Goal: Find specific page/section: Find specific page/section

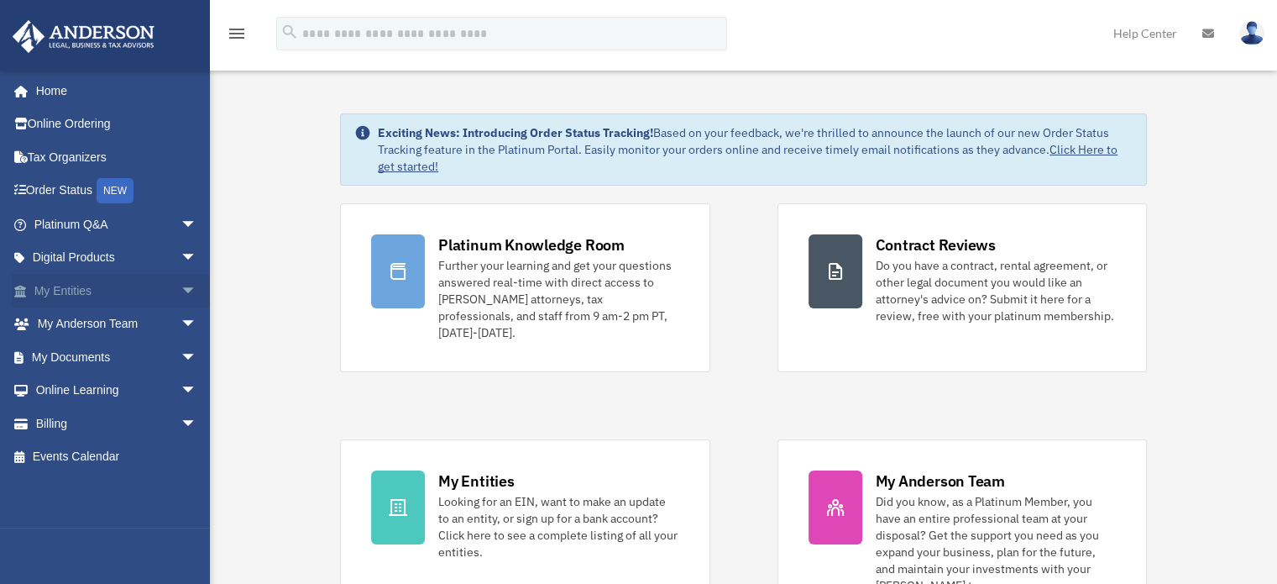
click at [102, 281] on link "My Entities arrow_drop_down" at bounding box center [117, 291] width 211 height 34
click at [181, 288] on span "arrow_drop_down" at bounding box center [198, 291] width 34 height 34
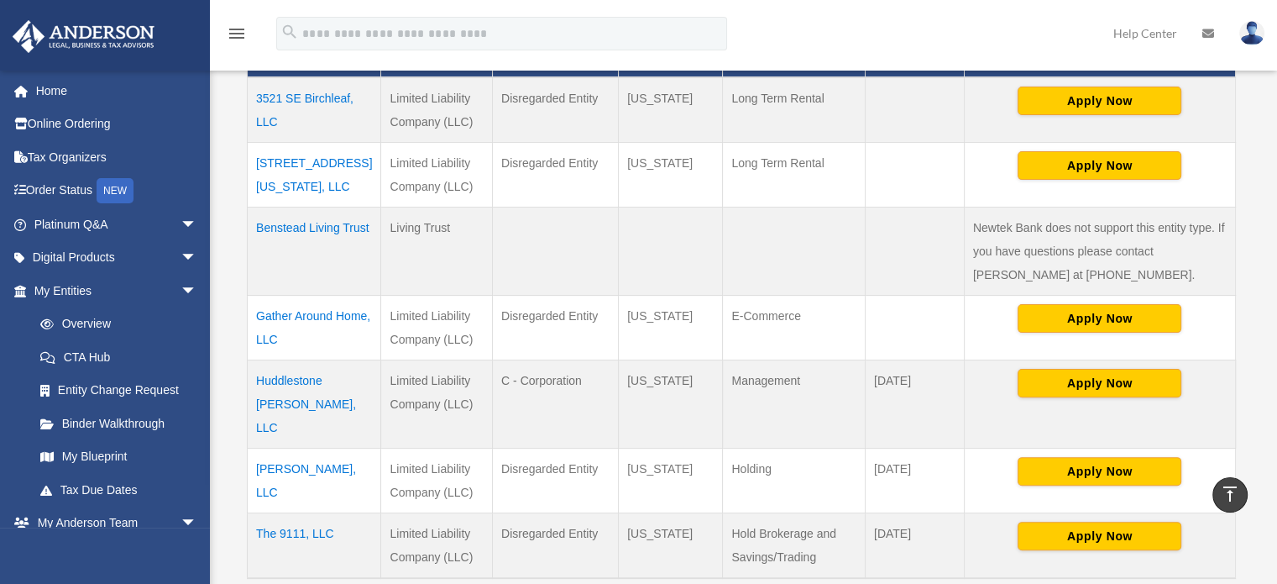
scroll to position [504, 0]
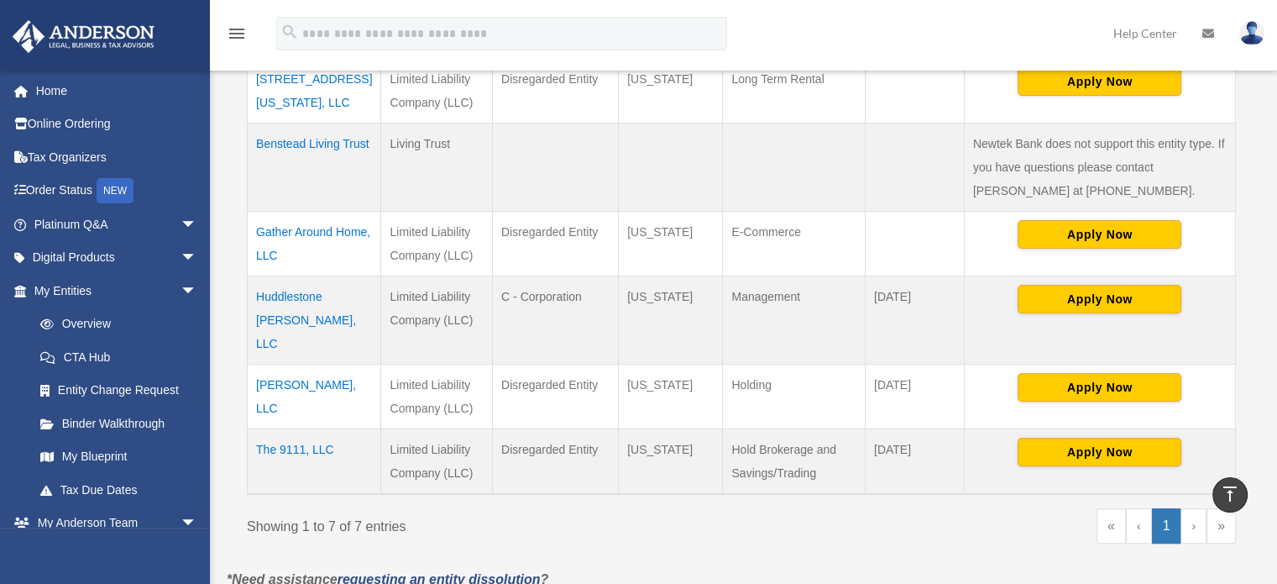
click at [268, 428] on td "The 9111, LLC" at bounding box center [315, 461] width 134 height 66
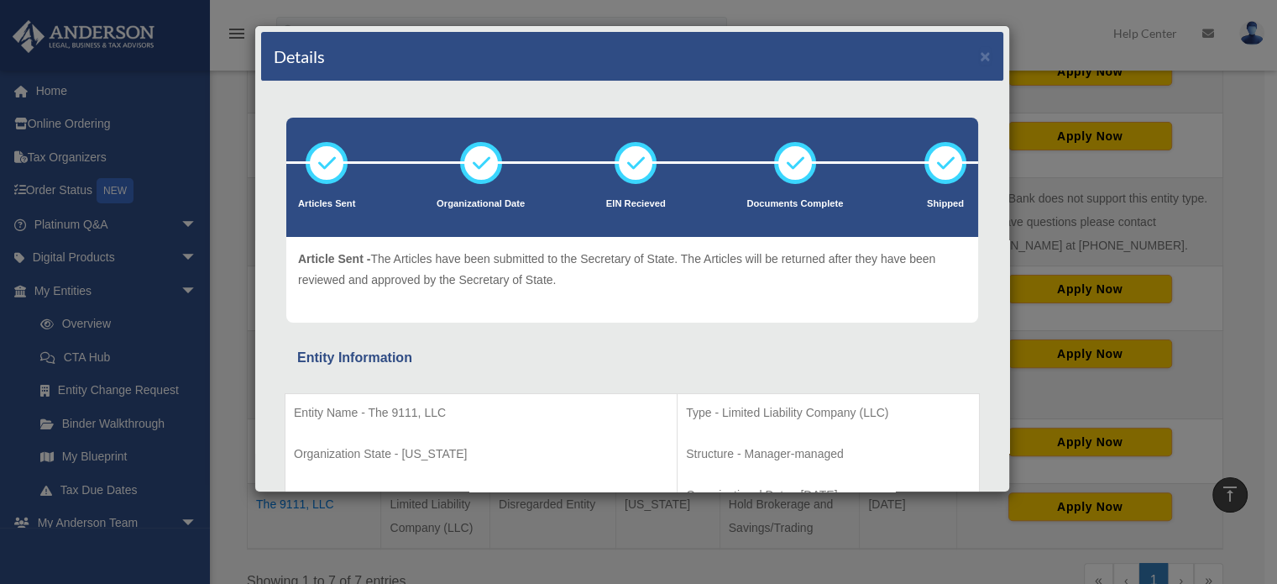
scroll to position [420, 0]
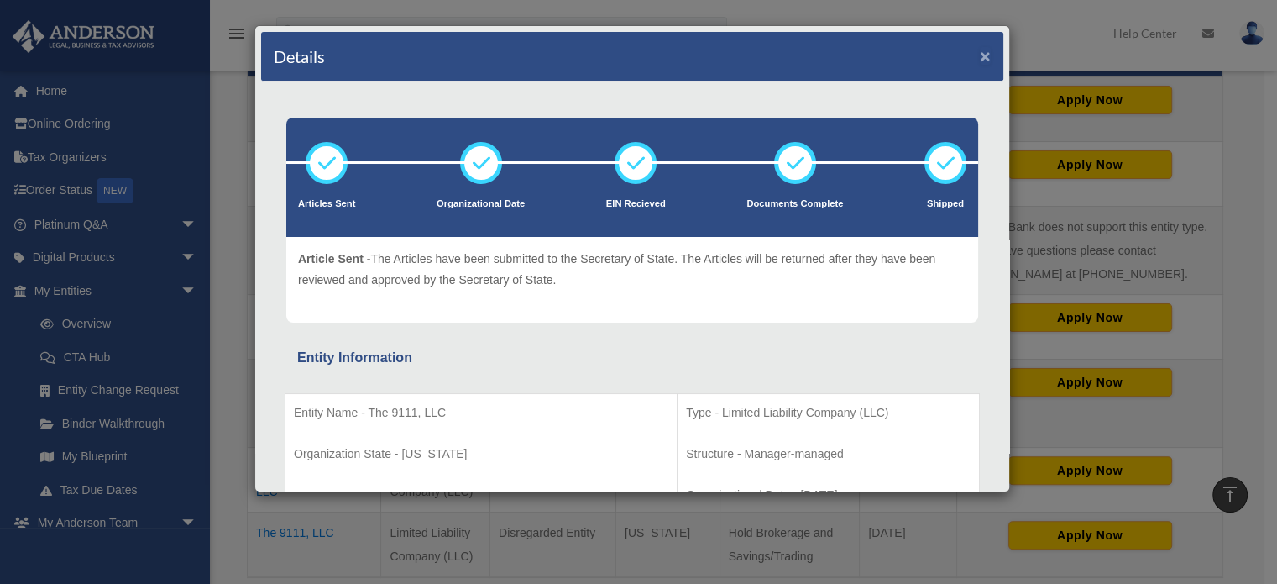
click at [980, 51] on button "×" at bounding box center [985, 56] width 11 height 18
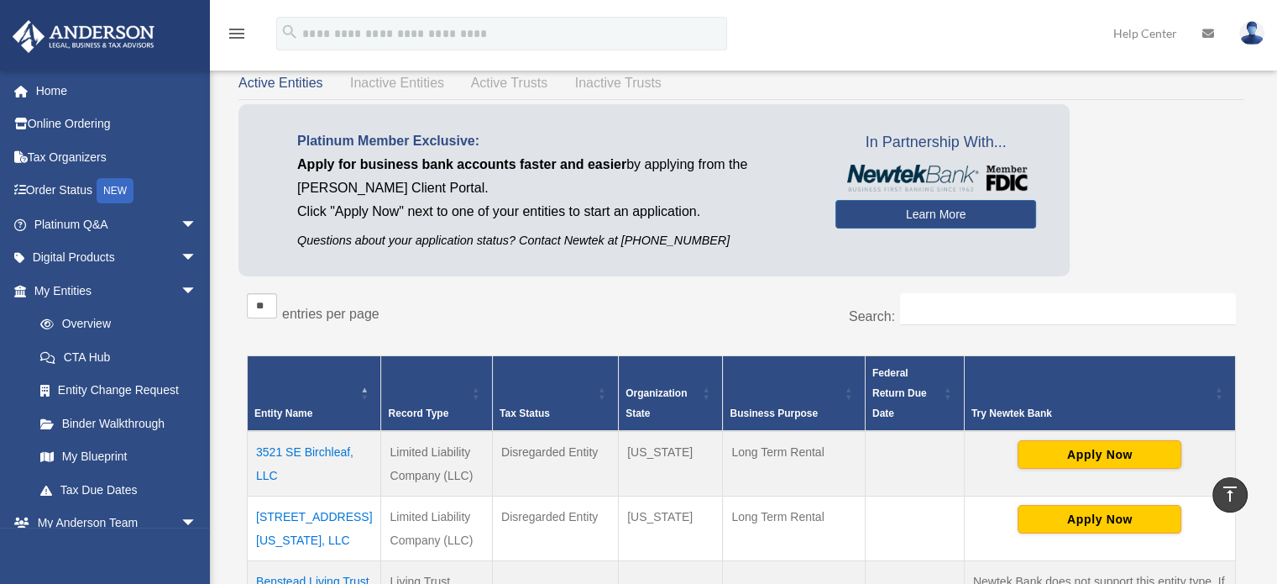
scroll to position [0, 0]
